Goal: Task Accomplishment & Management: Use online tool/utility

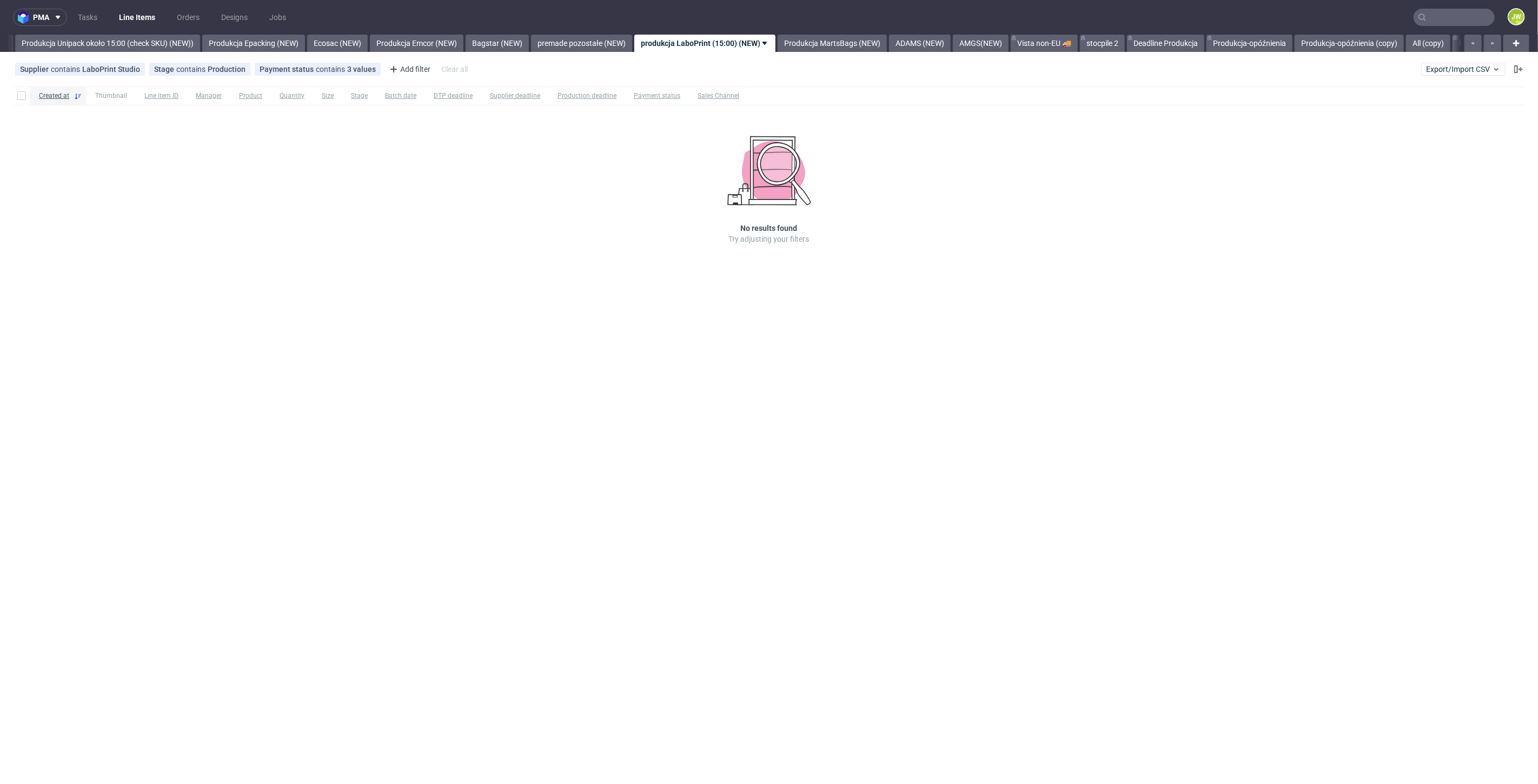
scroll to position [0, 1984]
drag, startPoint x: 1434, startPoint y: 59, endPoint x: 1441, endPoint y: 70, distance: 13.0
click at [1434, 60] on div "Supplier contains LaboPrint Studio Stage contains Production Payment status con…" at bounding box center [769, 69] width 1538 height 26
click at [1441, 71] on span "Export/Import CSV" at bounding box center [1463, 69] width 75 height 9
click at [1435, 108] on link "Import shipments CSV" at bounding box center [1438, 113] width 127 height 17
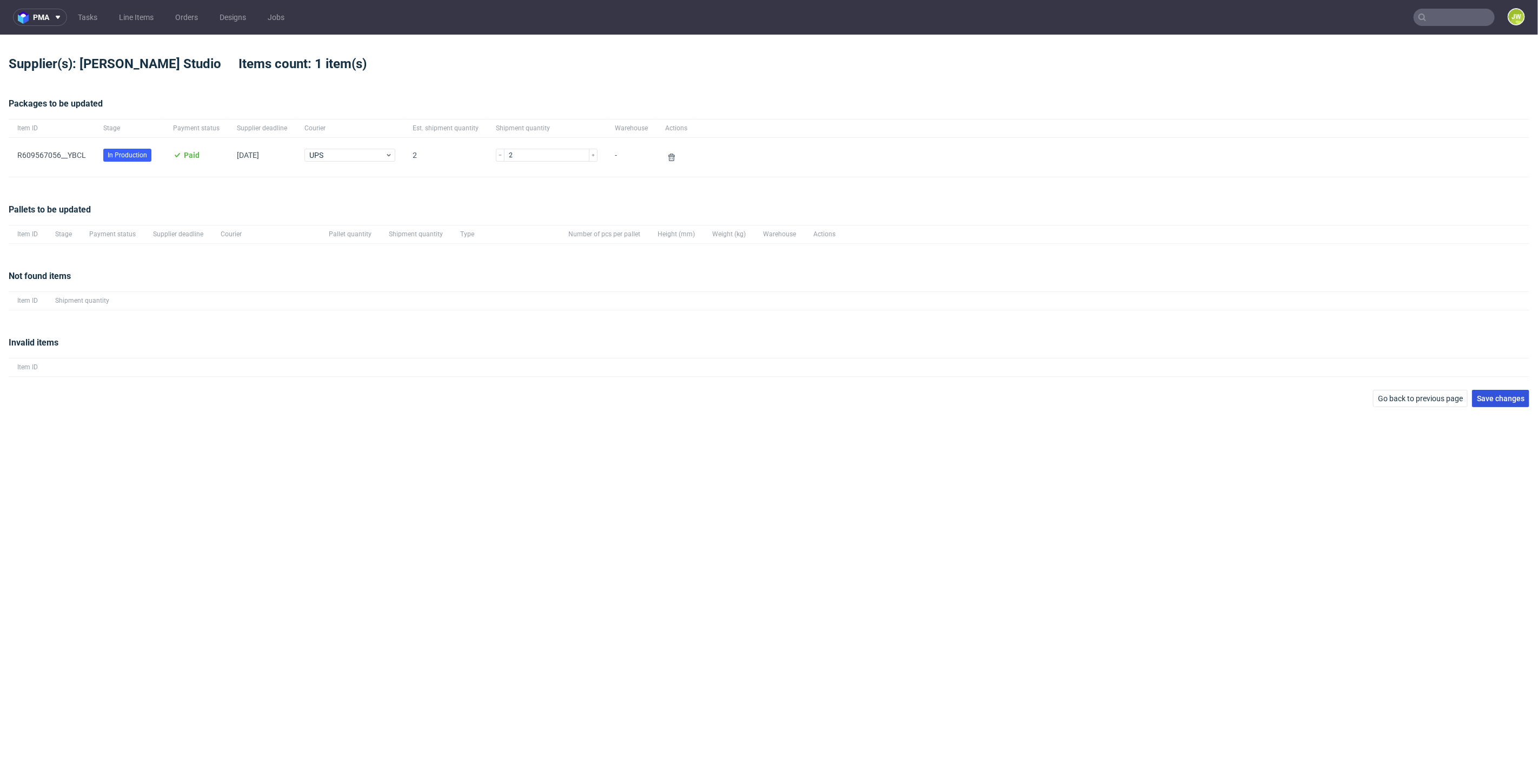
click at [1478, 398] on span "Save changes" at bounding box center [1500, 398] width 47 height 8
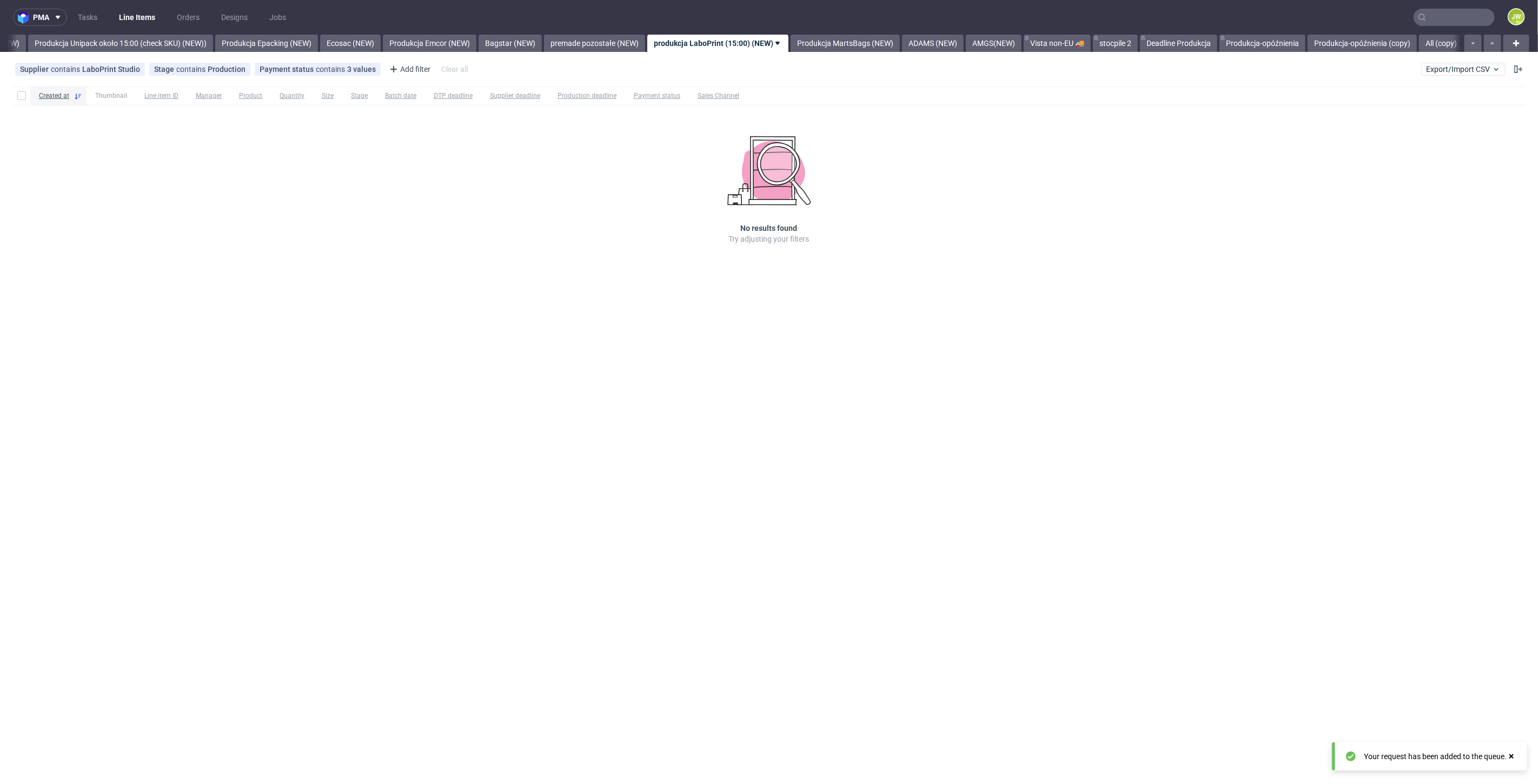
scroll to position [0, 1984]
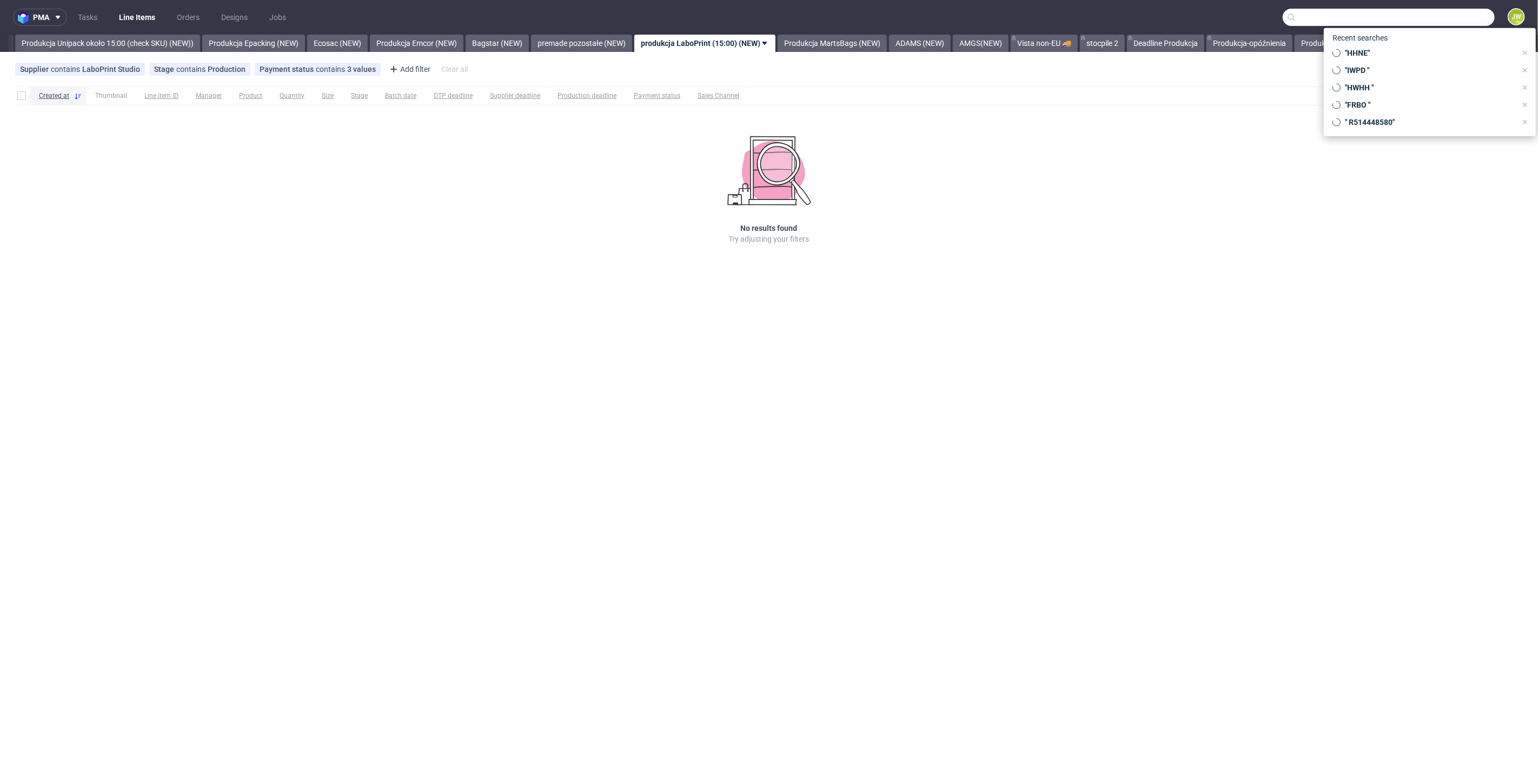
click at [1445, 24] on input "text" at bounding box center [1388, 17] width 212 height 17
type input "tcyx"
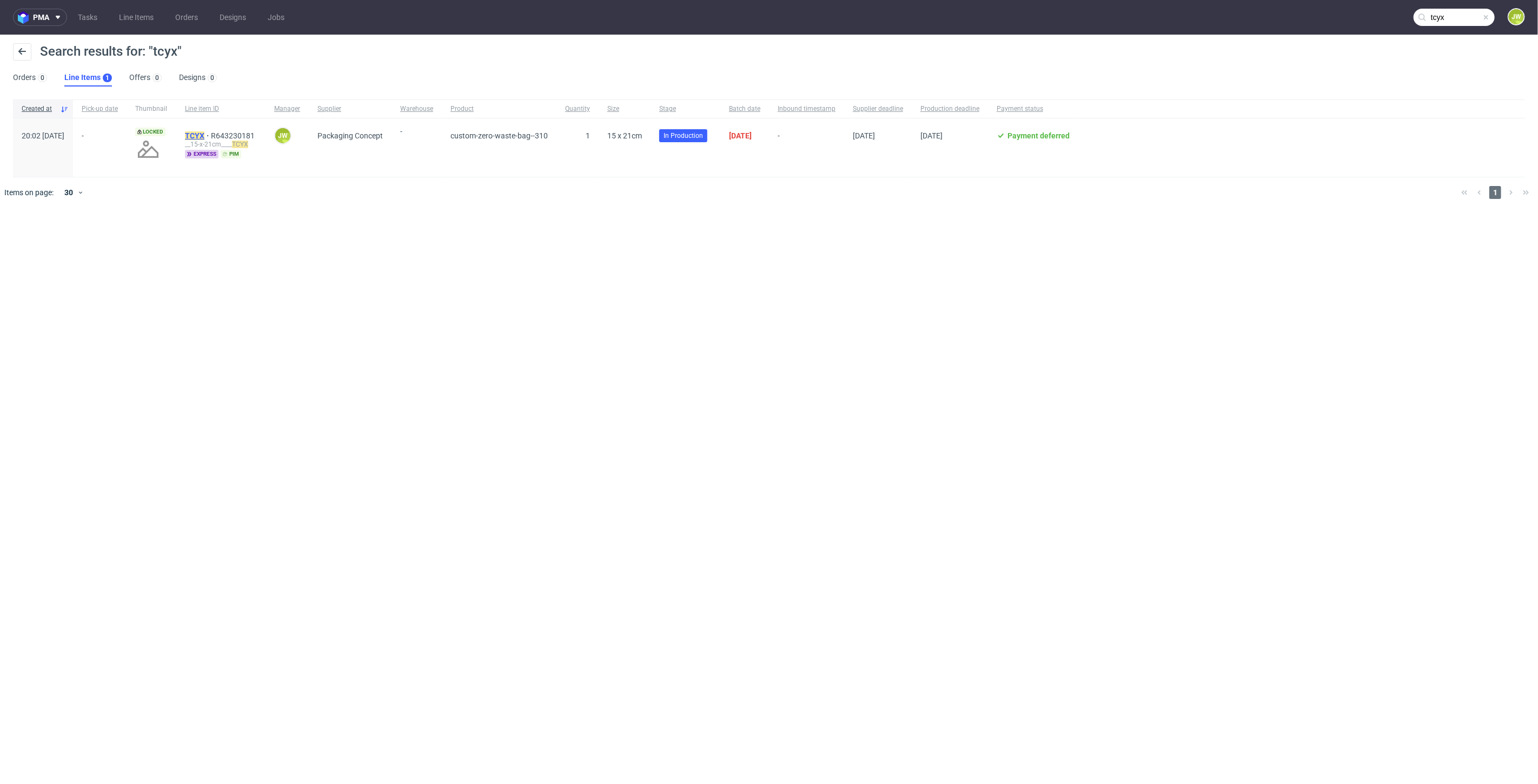
click at [204, 133] on mark "TCYX" at bounding box center [194, 136] width 19 height 9
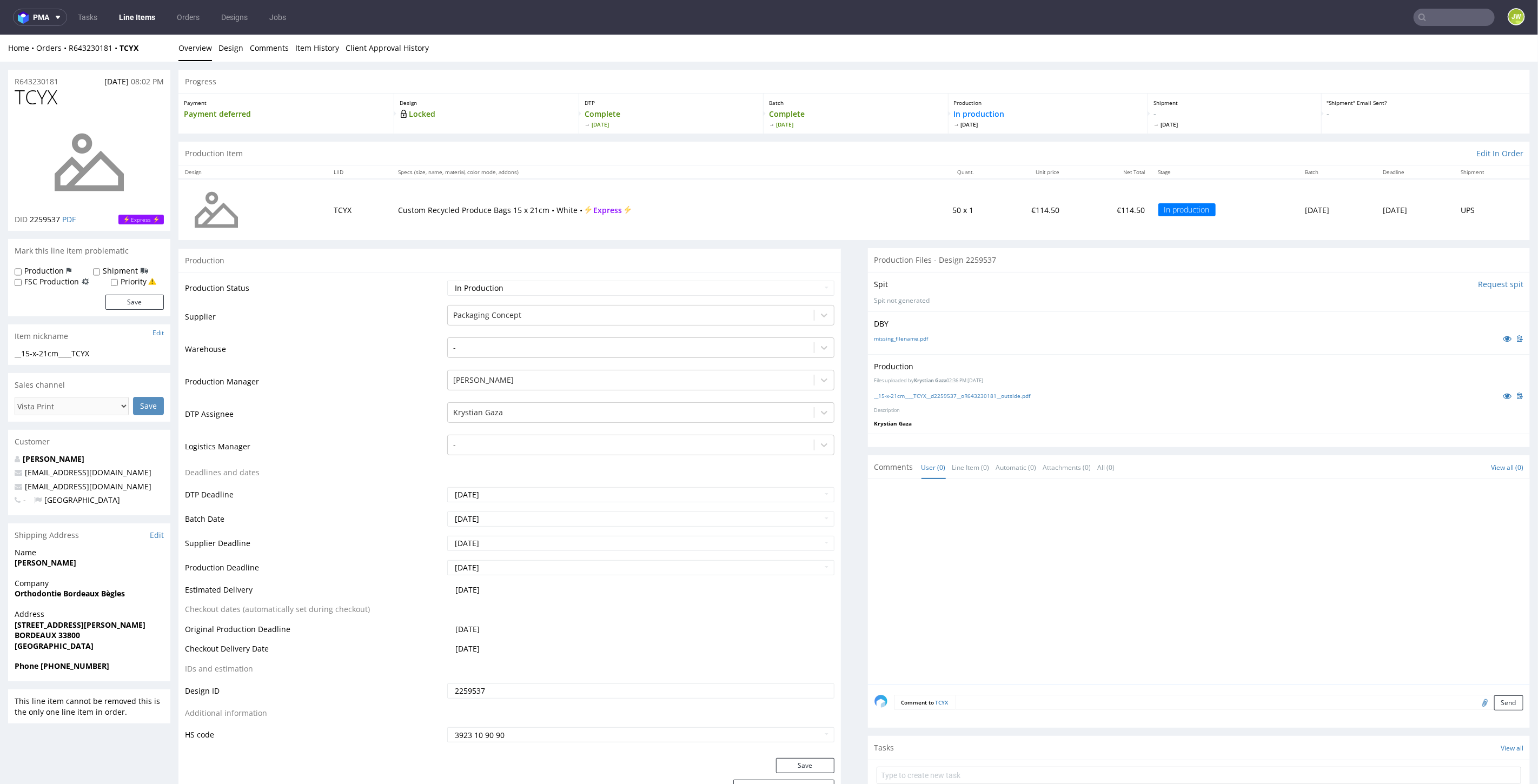
click at [910, 400] on div "__15-x-21cm____TCYX__d2259537__oR643230181__outside.pdf" at bounding box center [1199, 395] width 649 height 12
click at [910, 395] on link "__15-x-21cm____TCYX__d2259537__oR643230181__outside.pdf" at bounding box center [953, 395] width 156 height 8
click at [145, 16] on link "Line Items" at bounding box center [137, 17] width 49 height 17
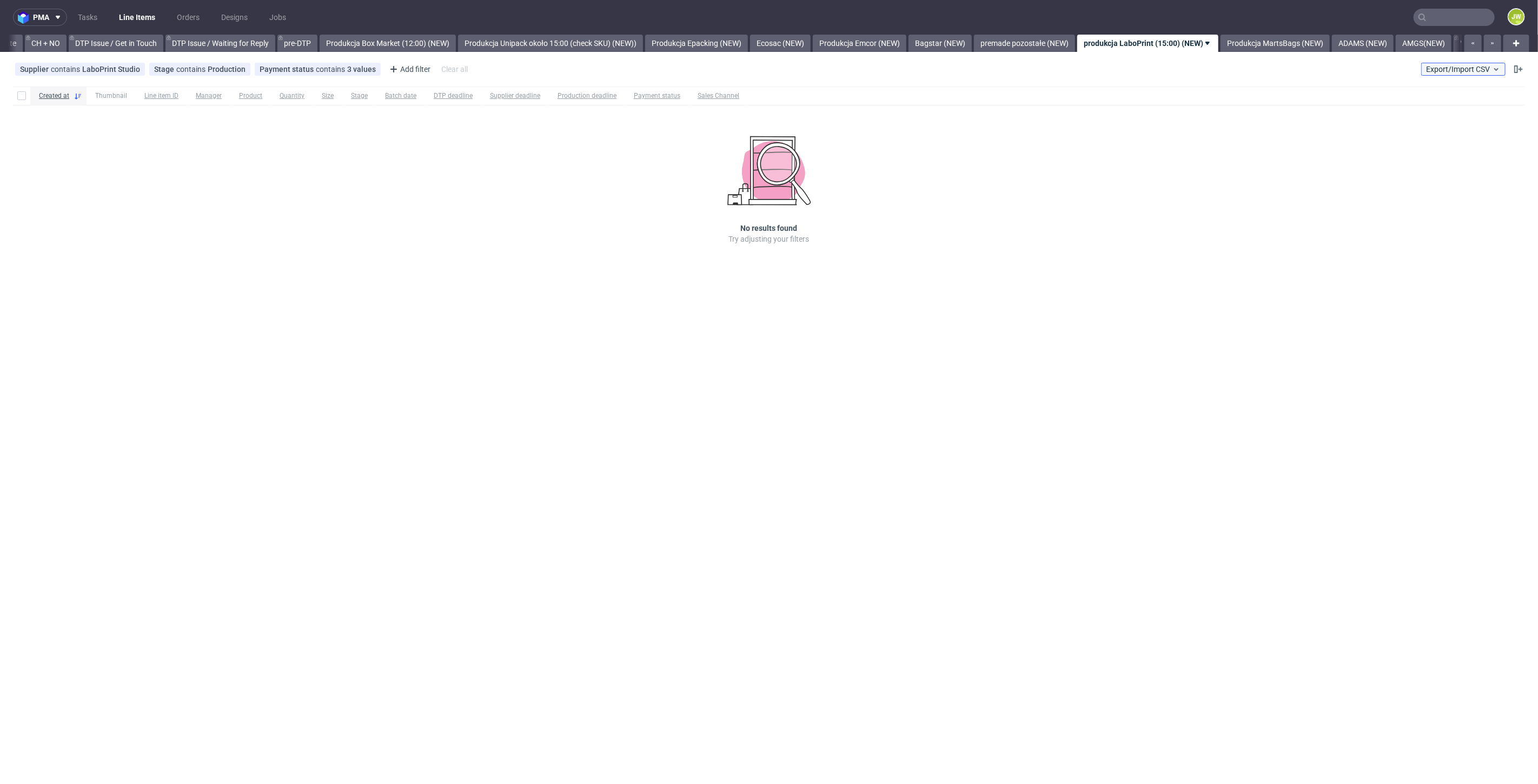
drag, startPoint x: 1459, startPoint y: 67, endPoint x: 1461, endPoint y: 75, distance: 8.2
click at [1459, 68] on span "Export/Import CSV" at bounding box center [1463, 69] width 75 height 9
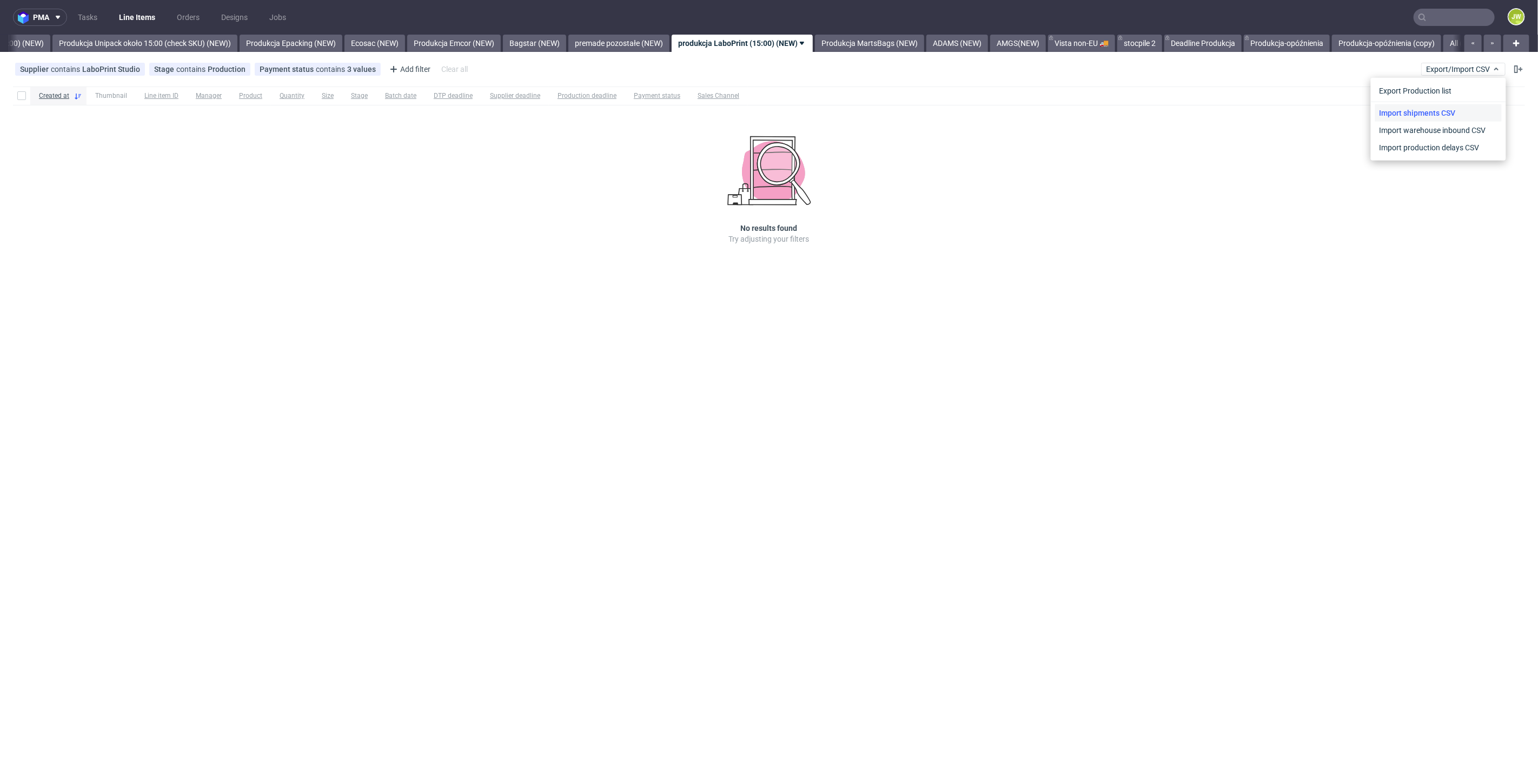
scroll to position [0, 1974]
click at [1434, 107] on link "Import shipments CSV" at bounding box center [1438, 113] width 127 height 17
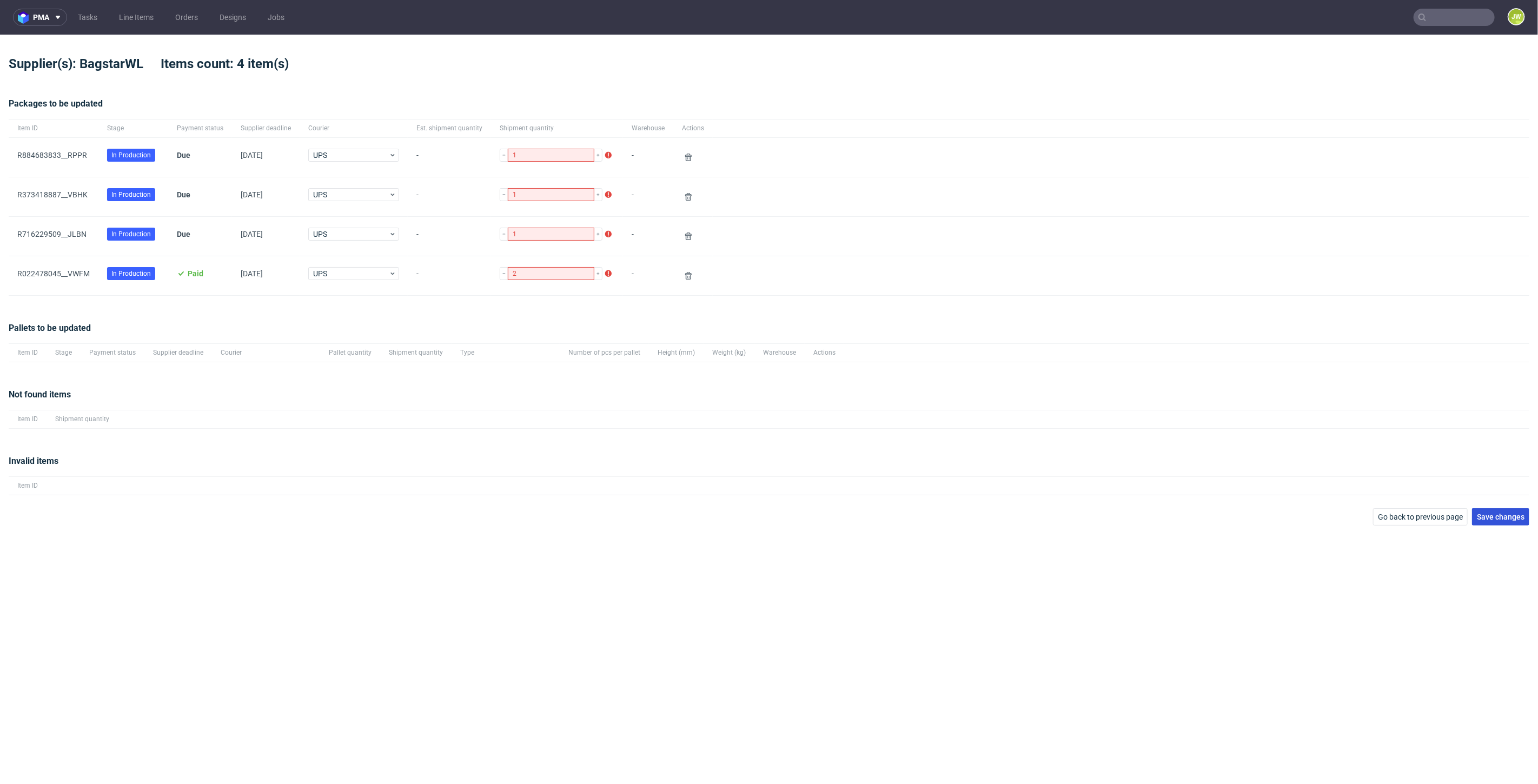
click at [1512, 515] on span "Save changes" at bounding box center [1500, 517] width 47 height 8
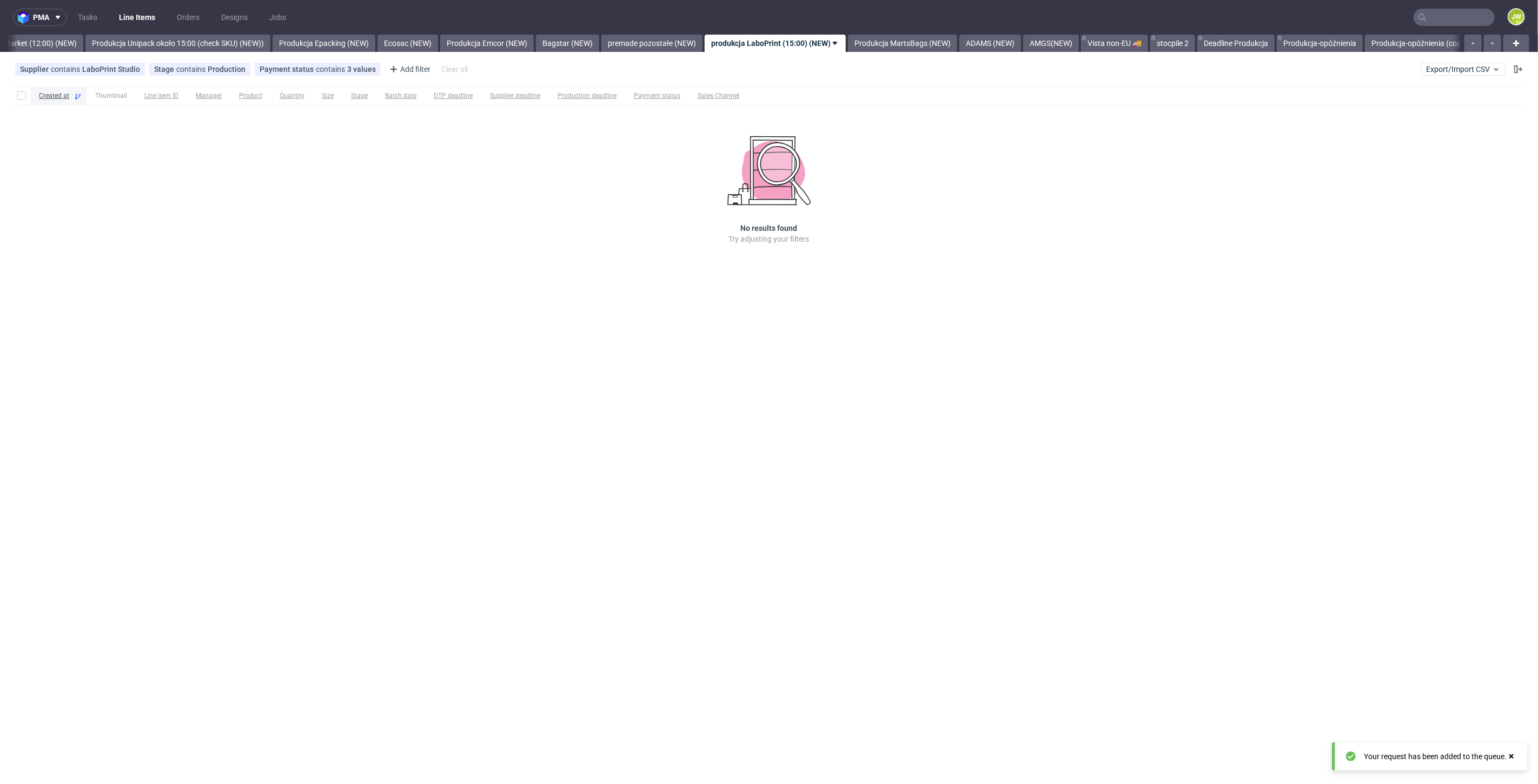
click at [131, 14] on link "Line Items" at bounding box center [137, 17] width 49 height 17
